Goal: Transaction & Acquisition: Purchase product/service

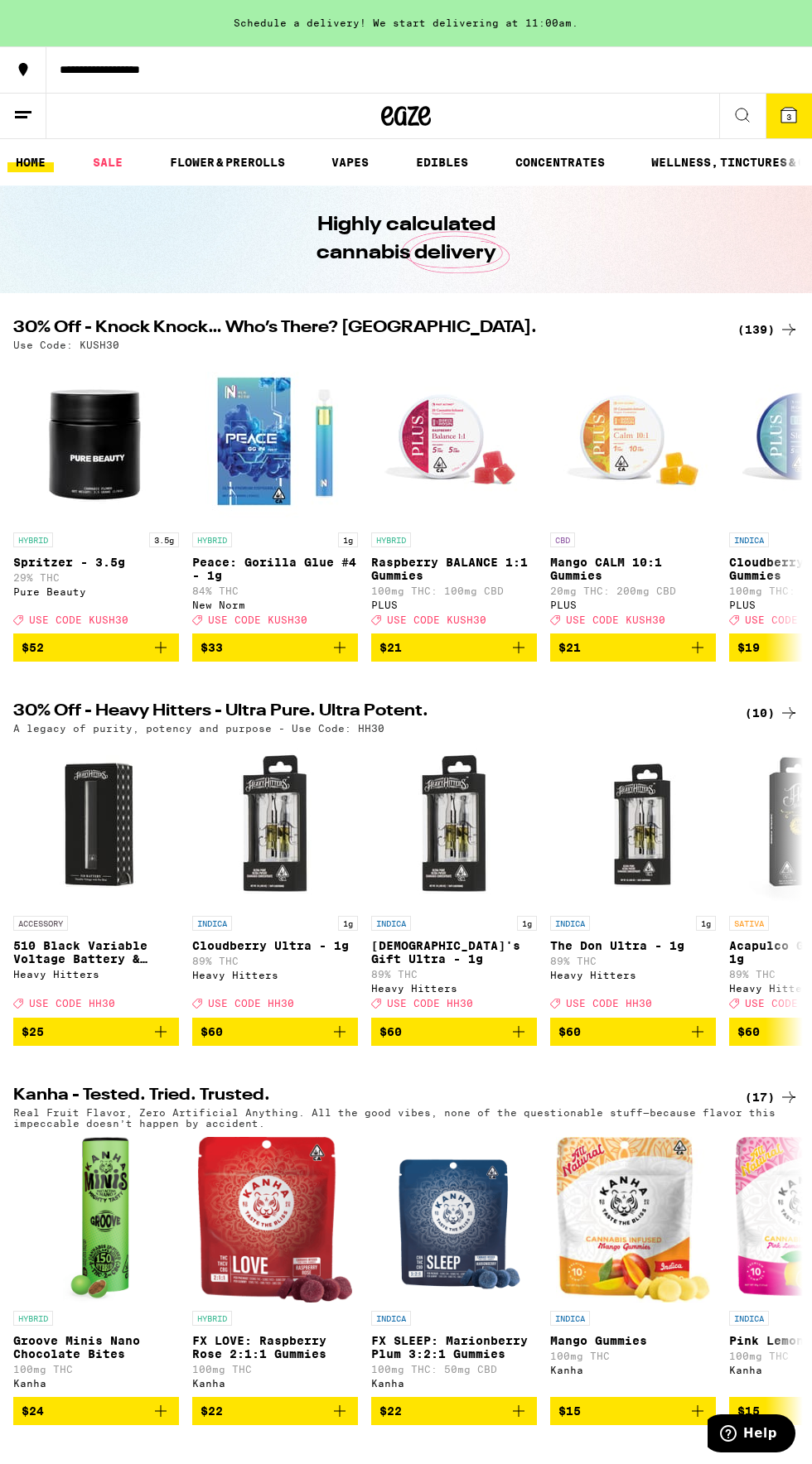
click at [749, 328] on div "(139)" at bounding box center [768, 329] width 61 height 20
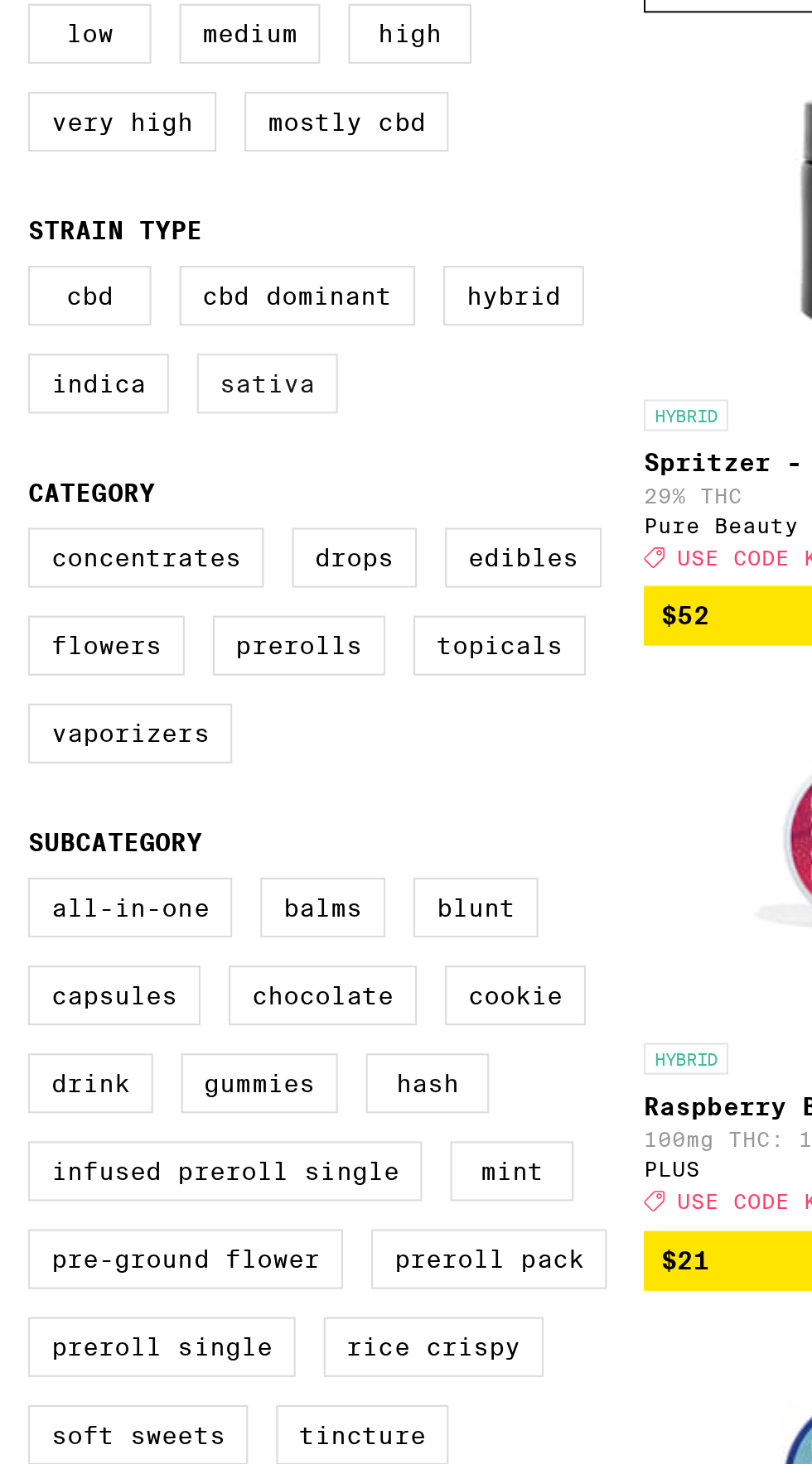
click at [134, 523] on label "Sativa" at bounding box center [126, 520] width 66 height 28
click at [17, 468] on input "Sativa" at bounding box center [16, 467] width 1 height 1
checkbox input "true"
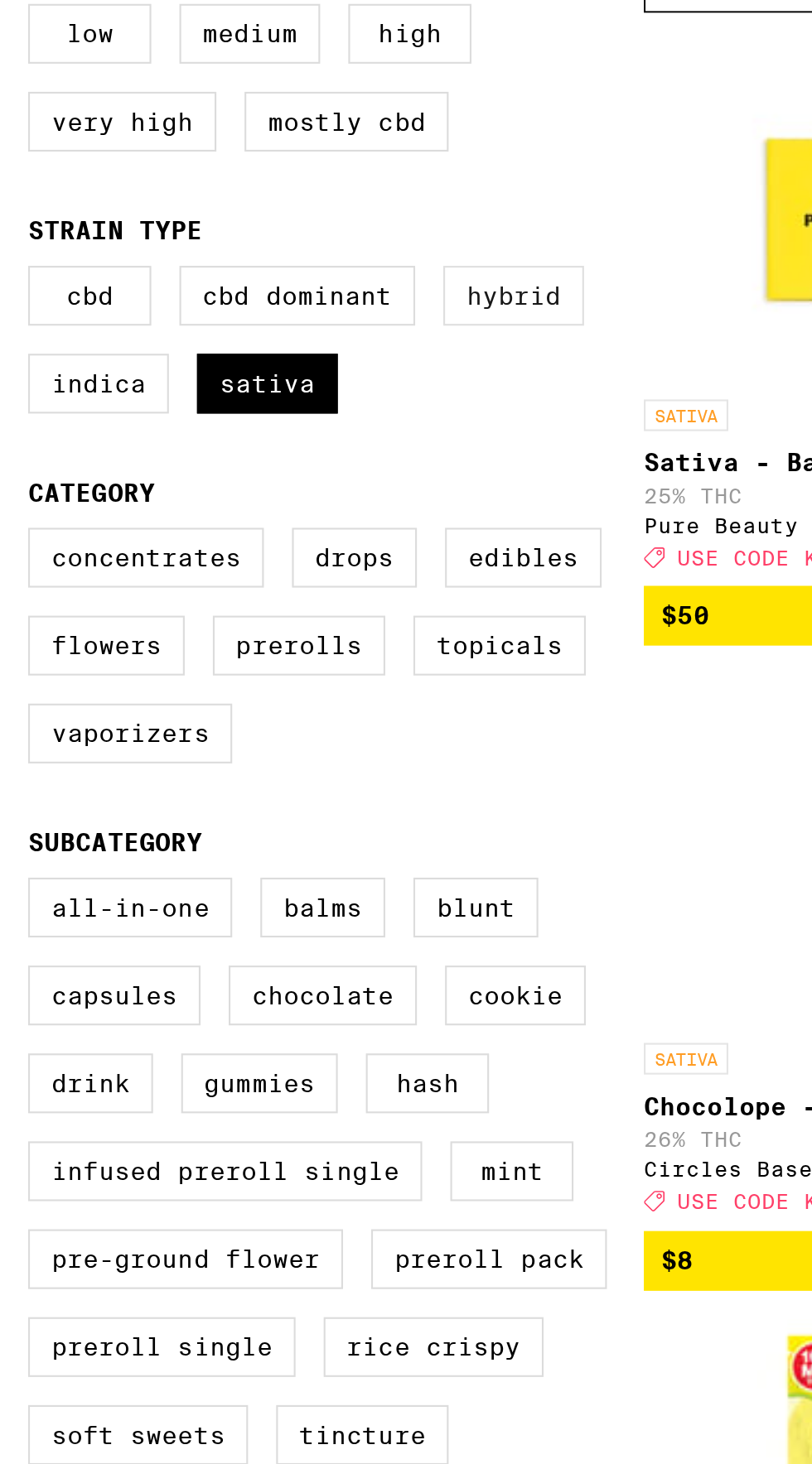
click at [253, 477] on label "Hybrid" at bounding box center [242, 478] width 66 height 28
click at [17, 468] on input "Hybrid" at bounding box center [16, 467] width 1 height 1
checkbox input "true"
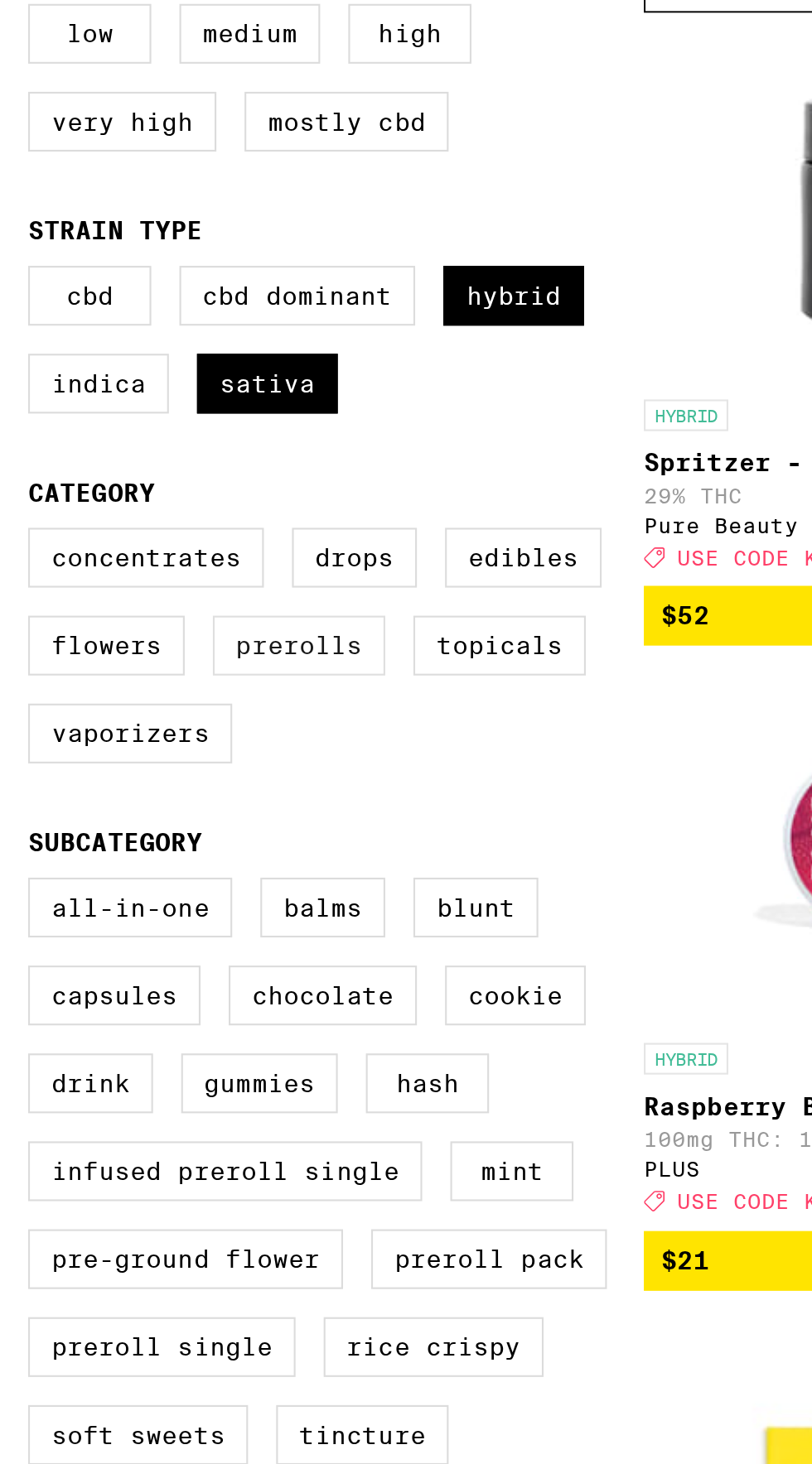
click at [144, 657] on label "Prerolls" at bounding box center [140, 643] width 81 height 28
click at [17, 592] on input "Prerolls" at bounding box center [16, 591] width 1 height 1
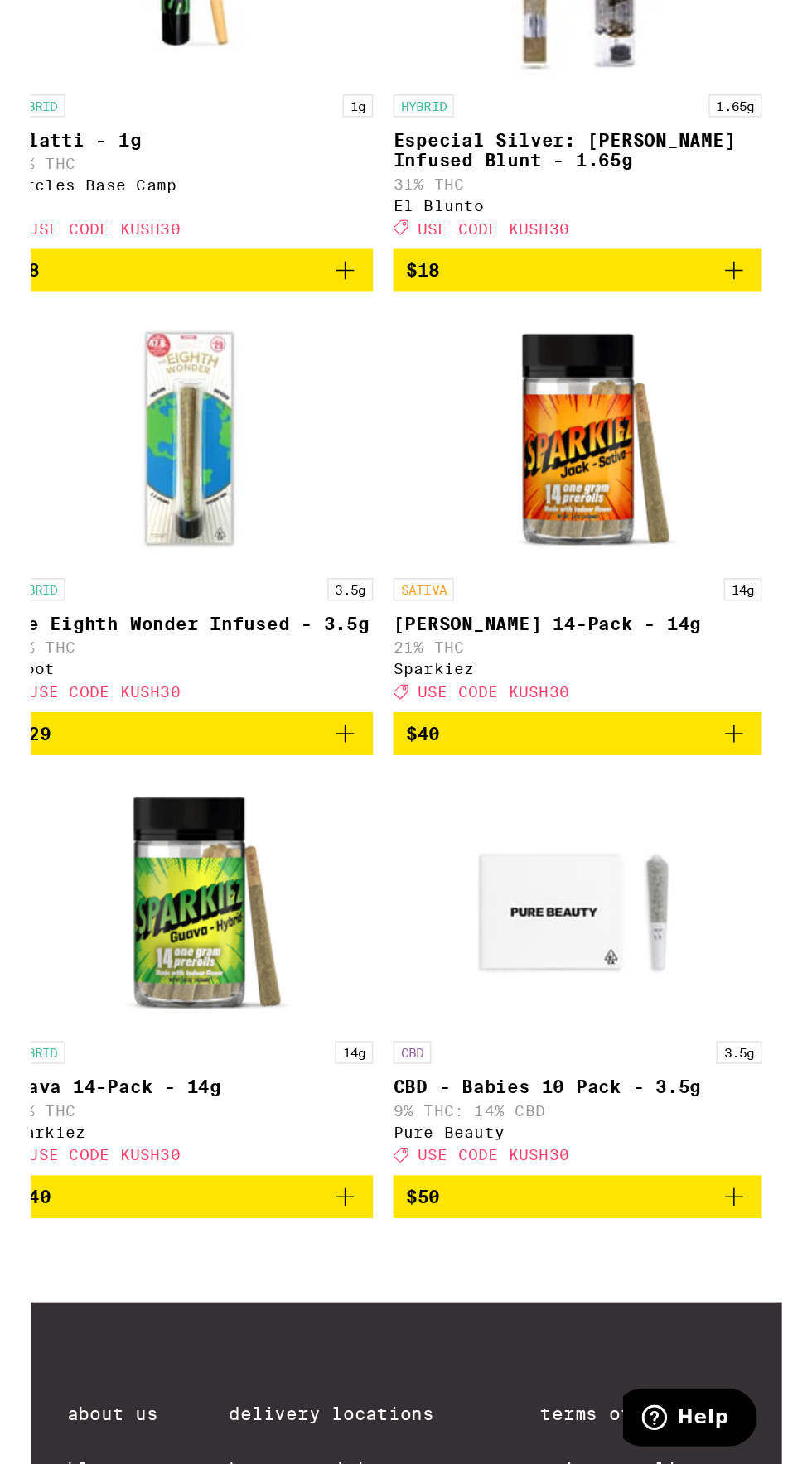
scroll to position [448, 0]
click at [775, 1115] on icon "Add to bag" at bounding box center [780, 1104] width 20 height 20
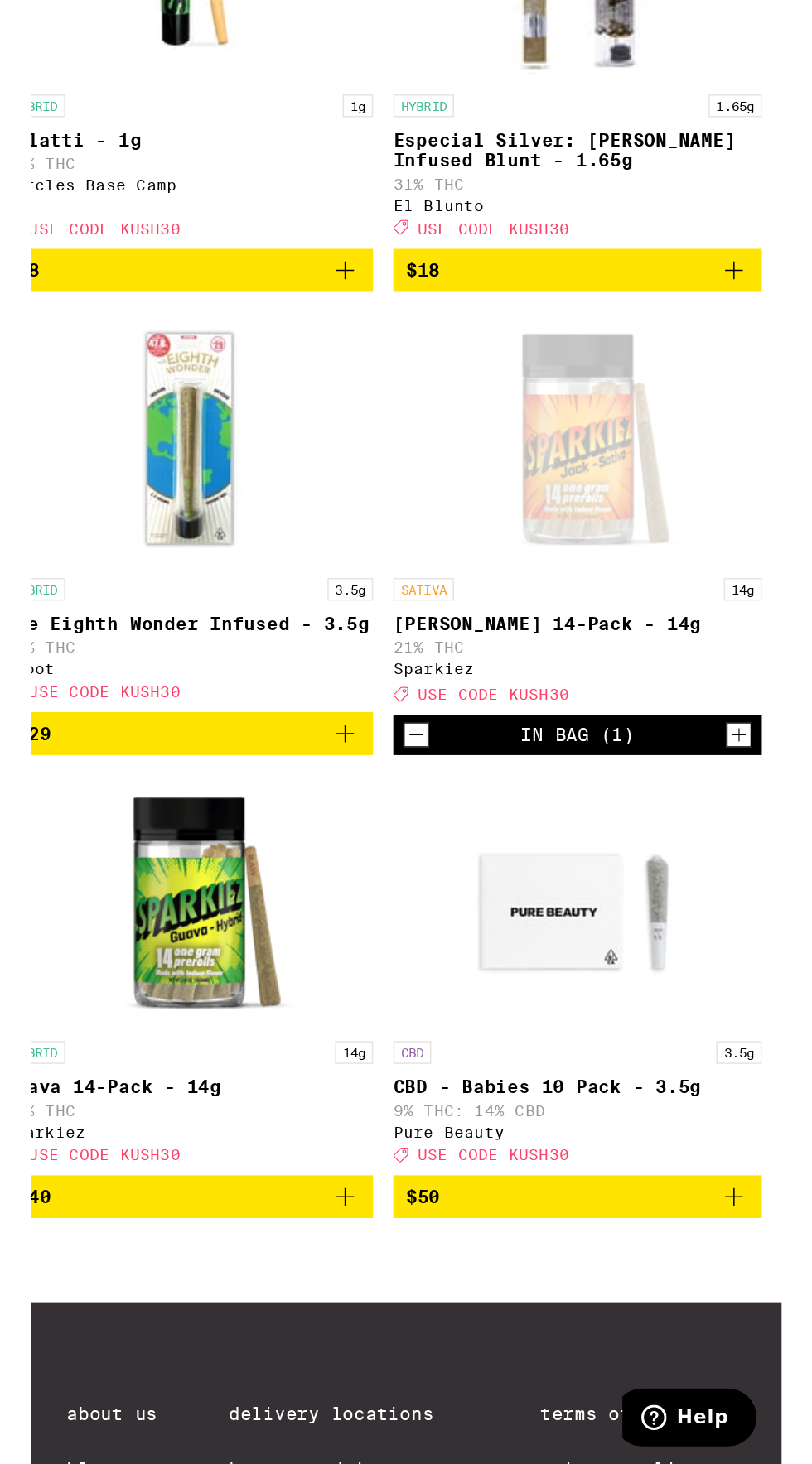
click at [777, 1116] on icon "Increment" at bounding box center [784, 1105] width 15 height 20
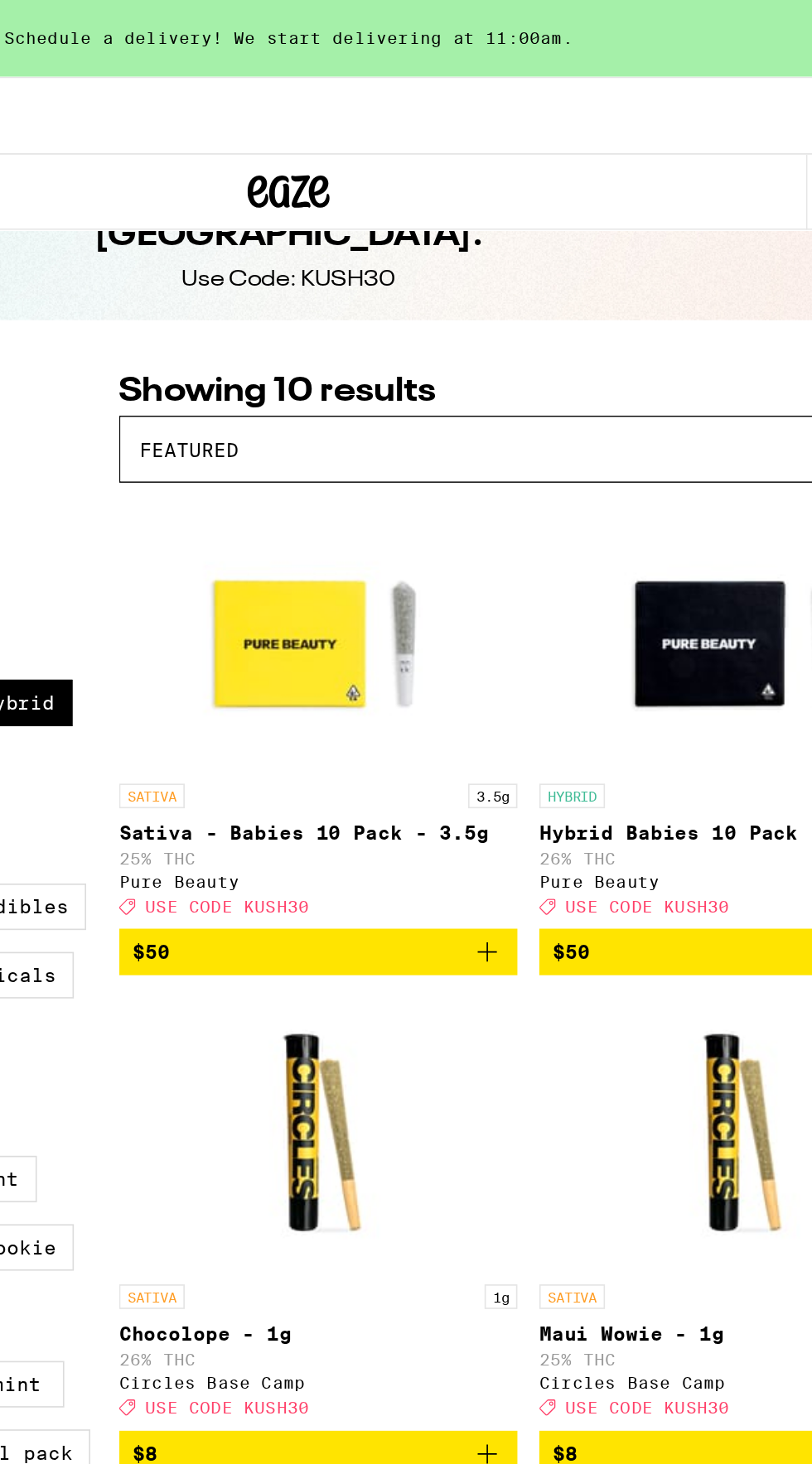
scroll to position [0, 0]
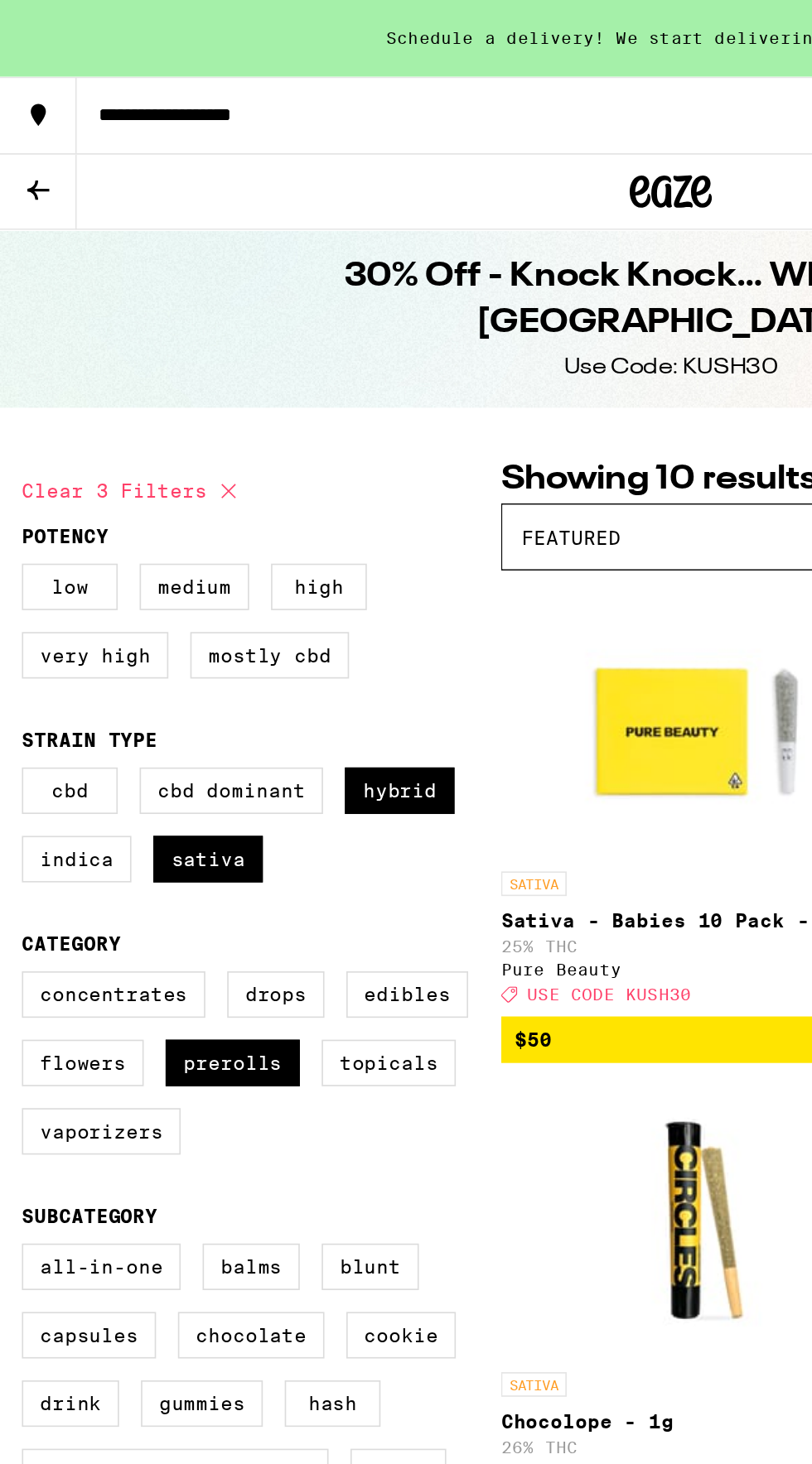
click at [152, 688] on div "Concentrates Drops Edibles Flowers Prerolls Topicals Vaporizers" at bounding box center [158, 650] width 290 height 124
click at [137, 655] on label "Prerolls" at bounding box center [140, 643] width 81 height 28
click at [17, 592] on input "Prerolls" at bounding box center [16, 591] width 1 height 1
checkbox input "false"
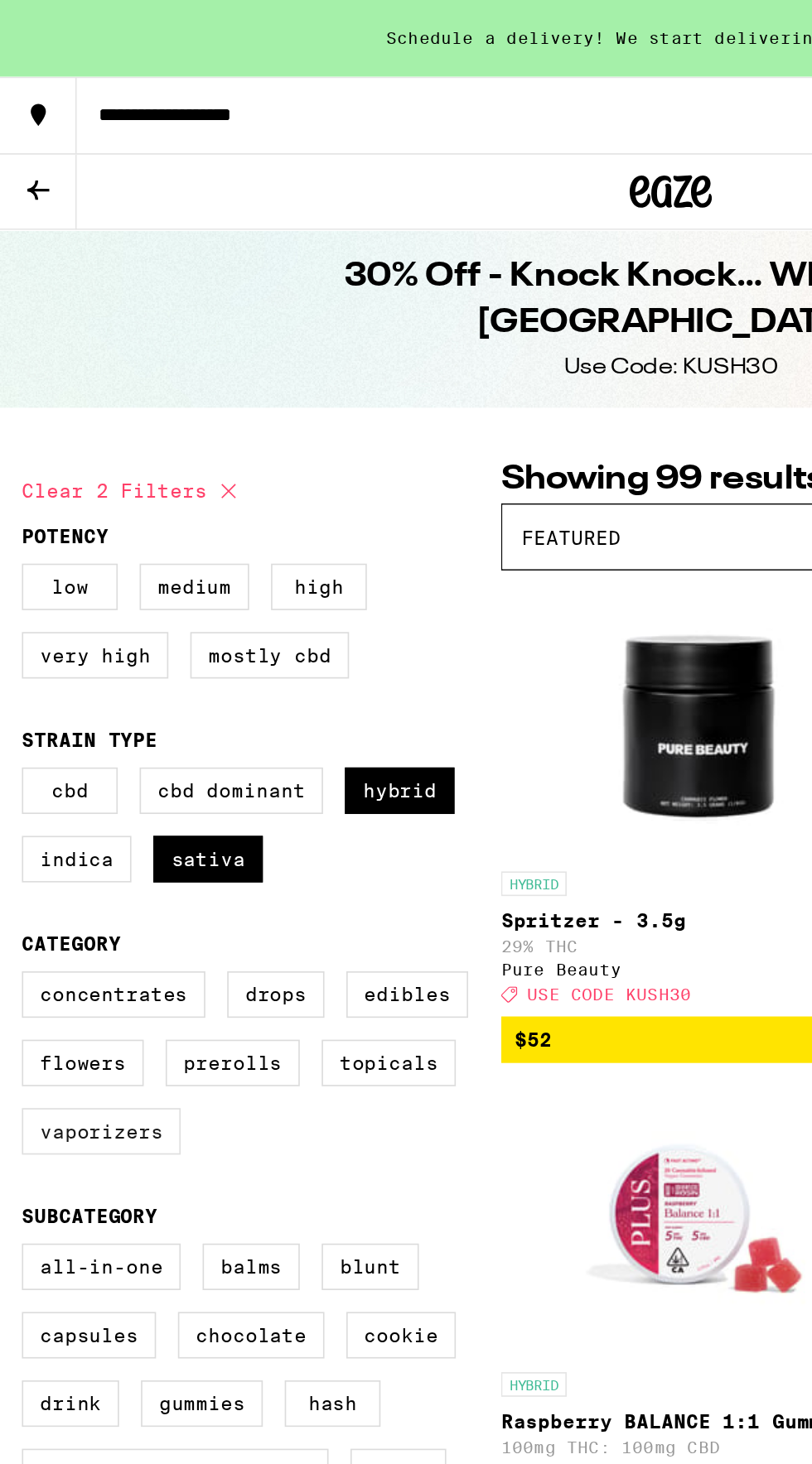
click at [66, 699] on label "Vaporizers" at bounding box center [61, 684] width 96 height 28
click at [17, 592] on input "Vaporizers" at bounding box center [16, 591] width 1 height 1
checkbox input "true"
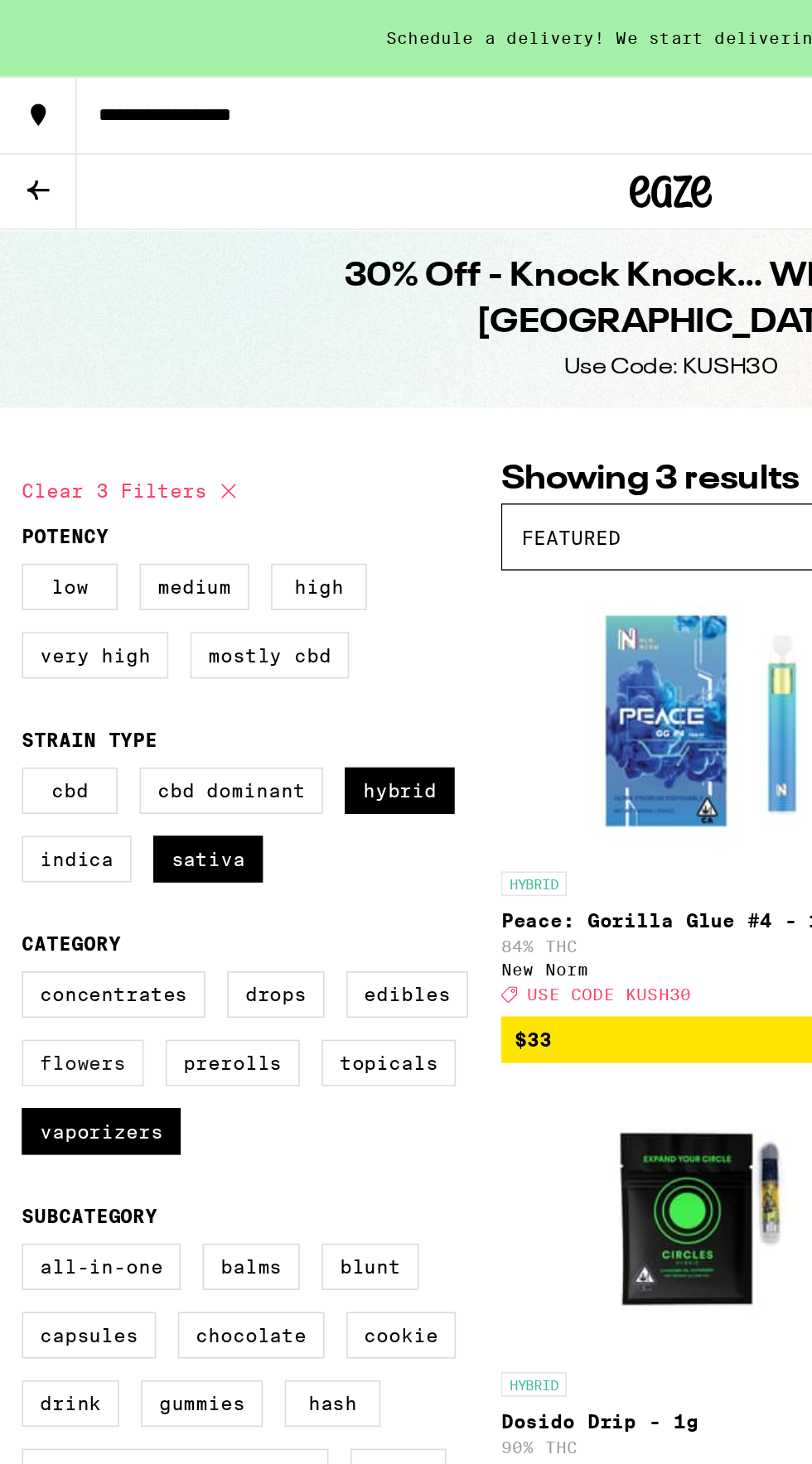
click at [56, 658] on label "Flowers" at bounding box center [50, 643] width 74 height 28
click at [17, 592] on input "Flowers" at bounding box center [16, 591] width 1 height 1
checkbox input "true"
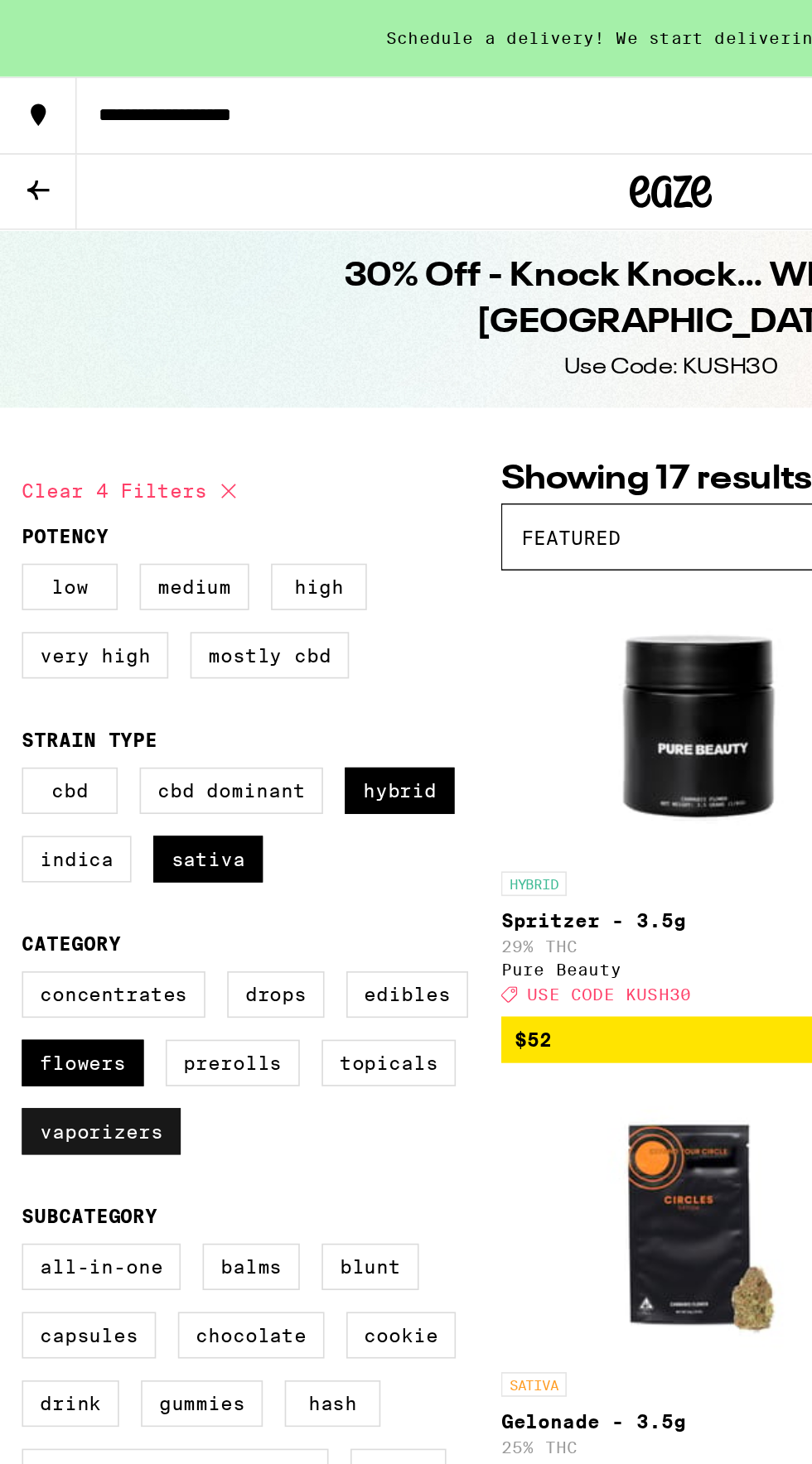
click at [64, 699] on label "Vaporizers" at bounding box center [61, 684] width 96 height 28
click at [17, 592] on input "Vaporizers" at bounding box center [16, 591] width 1 height 1
checkbox input "false"
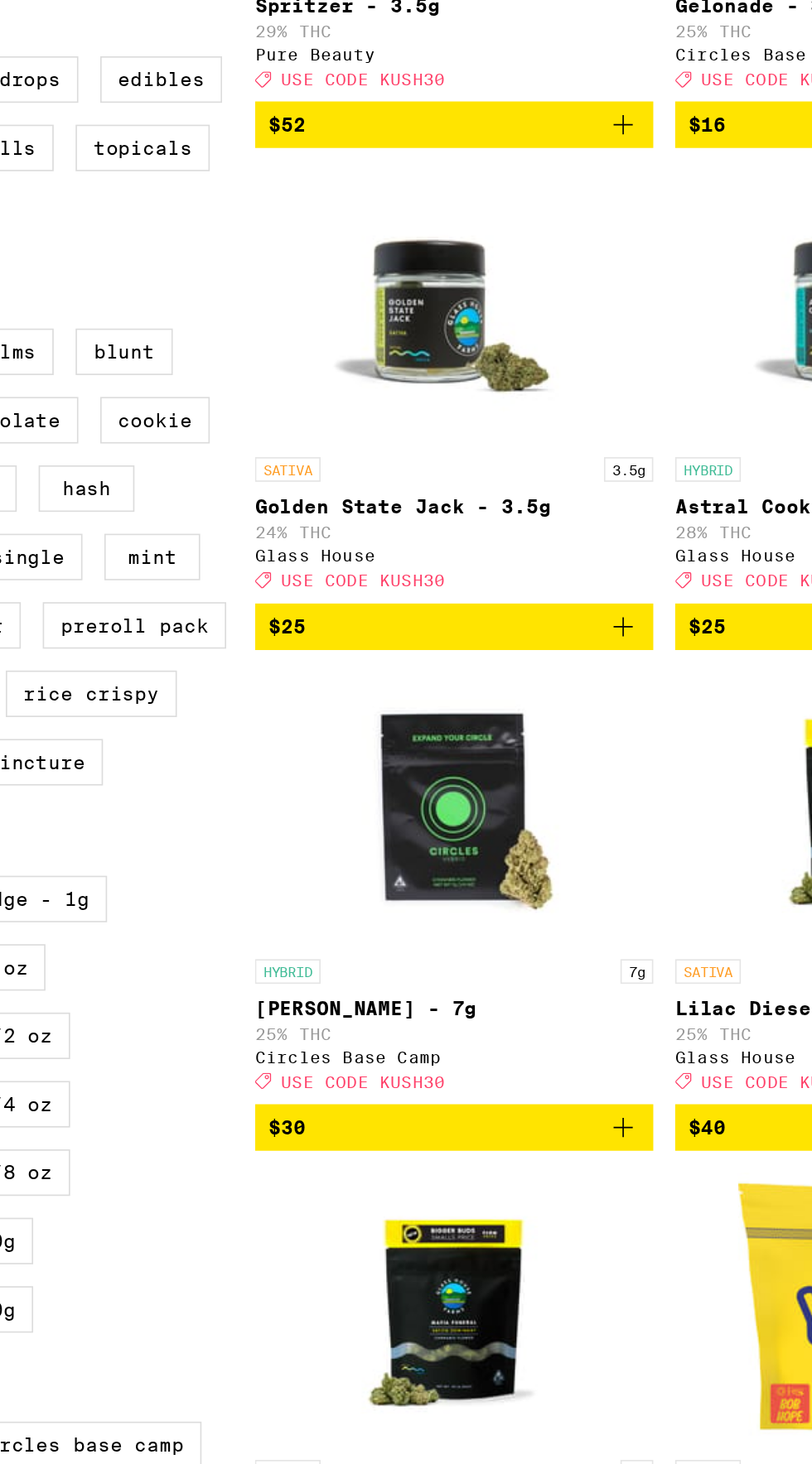
scroll to position [381, 0]
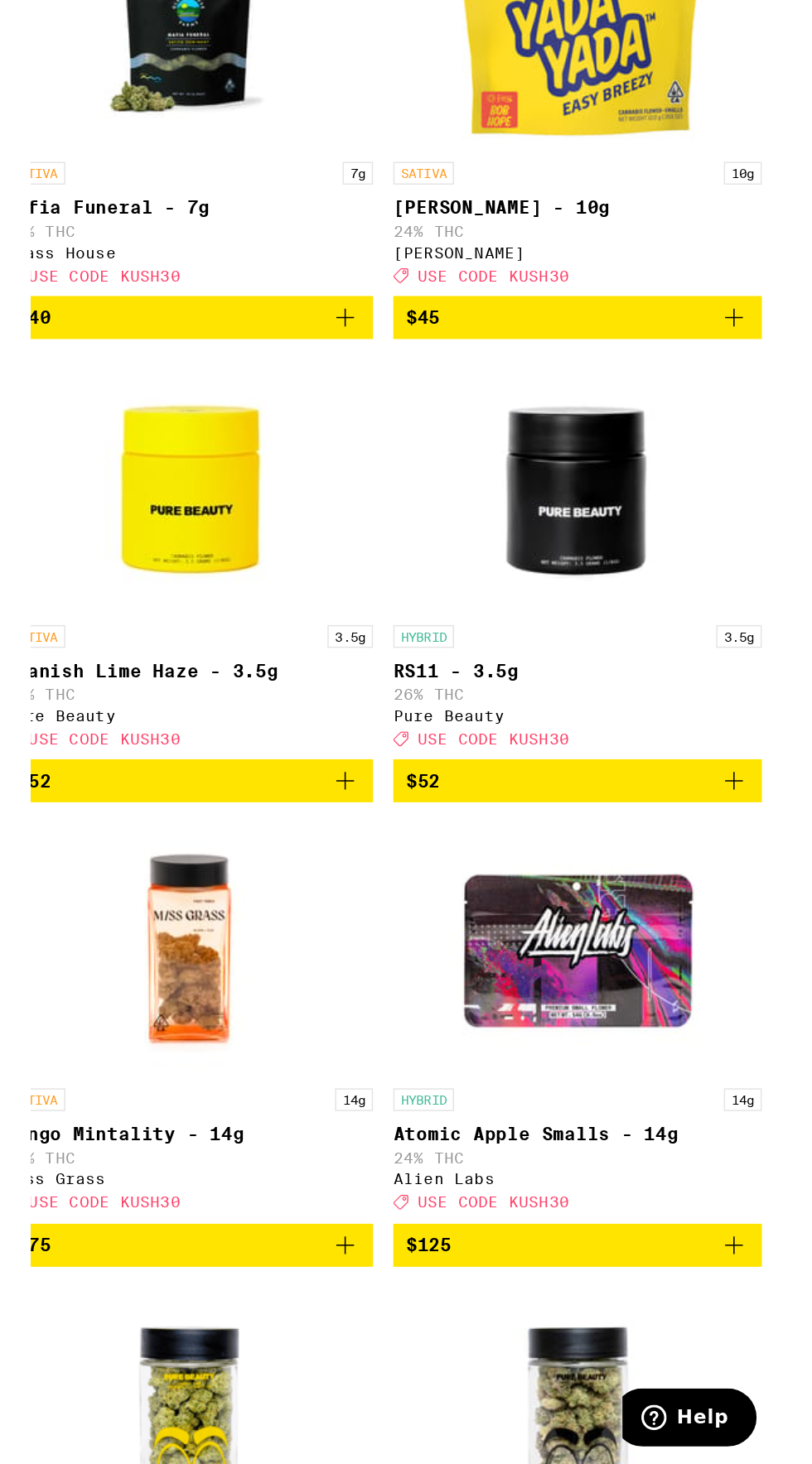
click at [696, 1287] on img "Open page for Atomic Apple Smalls - 14g from Alien Labs" at bounding box center [678, 1245] width 166 height 166
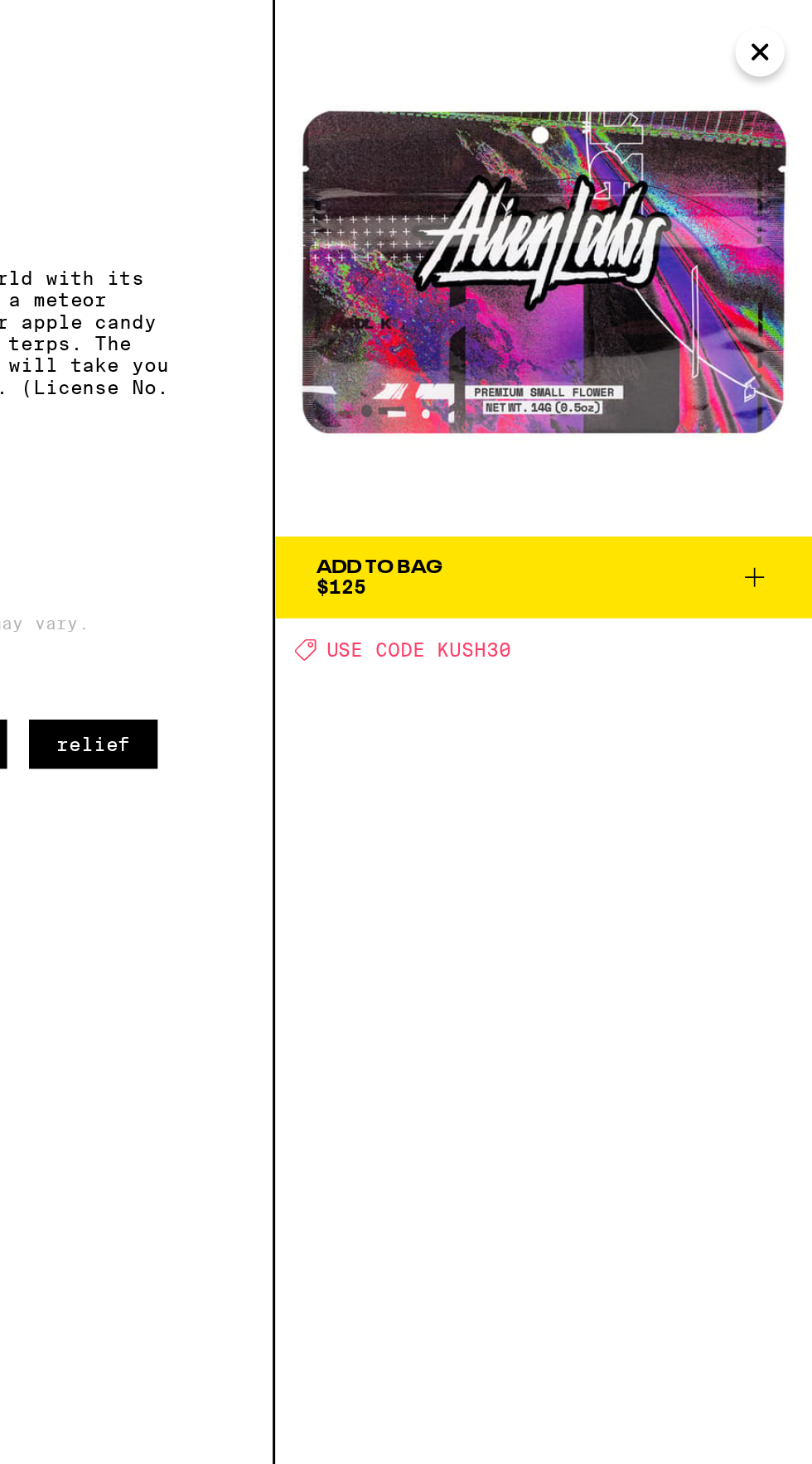
scroll to position [754, 0]
